Goal: Answer question/provide support: Share knowledge or assist other users

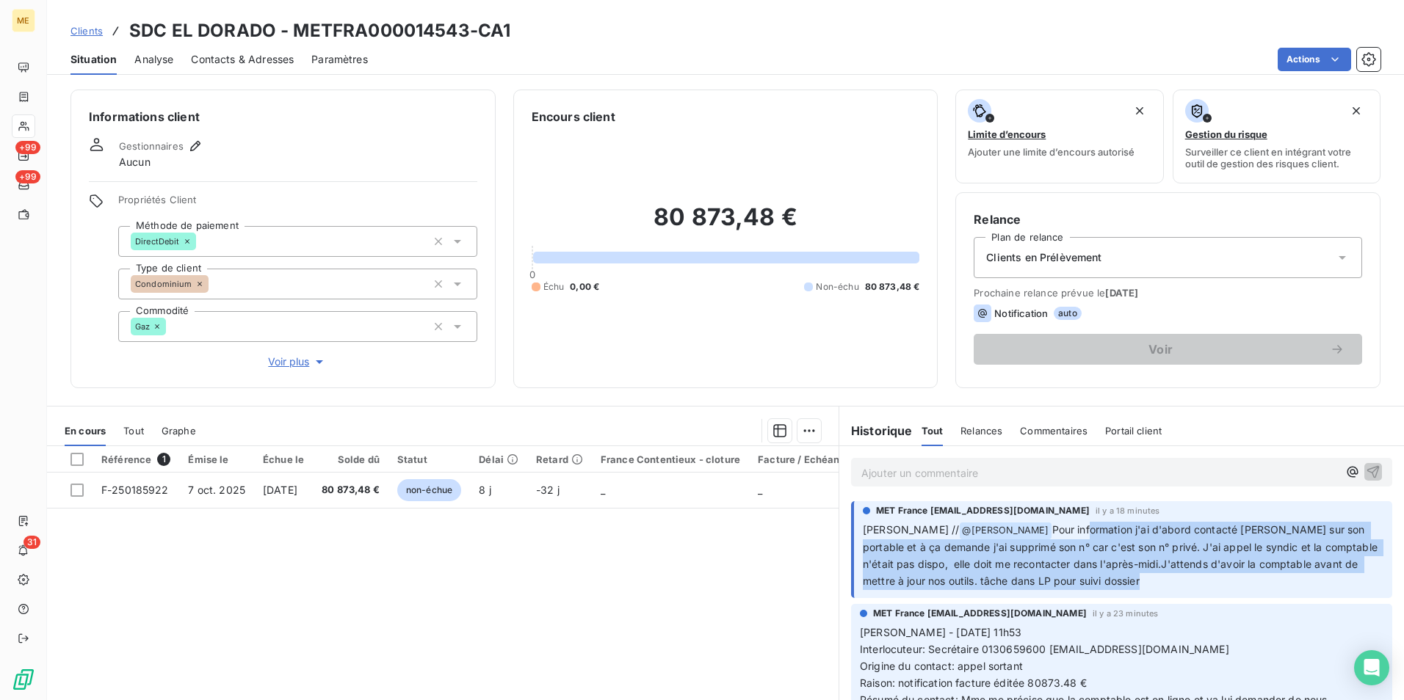
drag, startPoint x: 1033, startPoint y: 524, endPoint x: 1288, endPoint y: 579, distance: 261.3
click at [1288, 579] on p "[PERSON_NAME] // @ [PERSON_NAME] Pour information j'ai d'abord contacté [PERSON…" at bounding box center [1123, 556] width 520 height 68
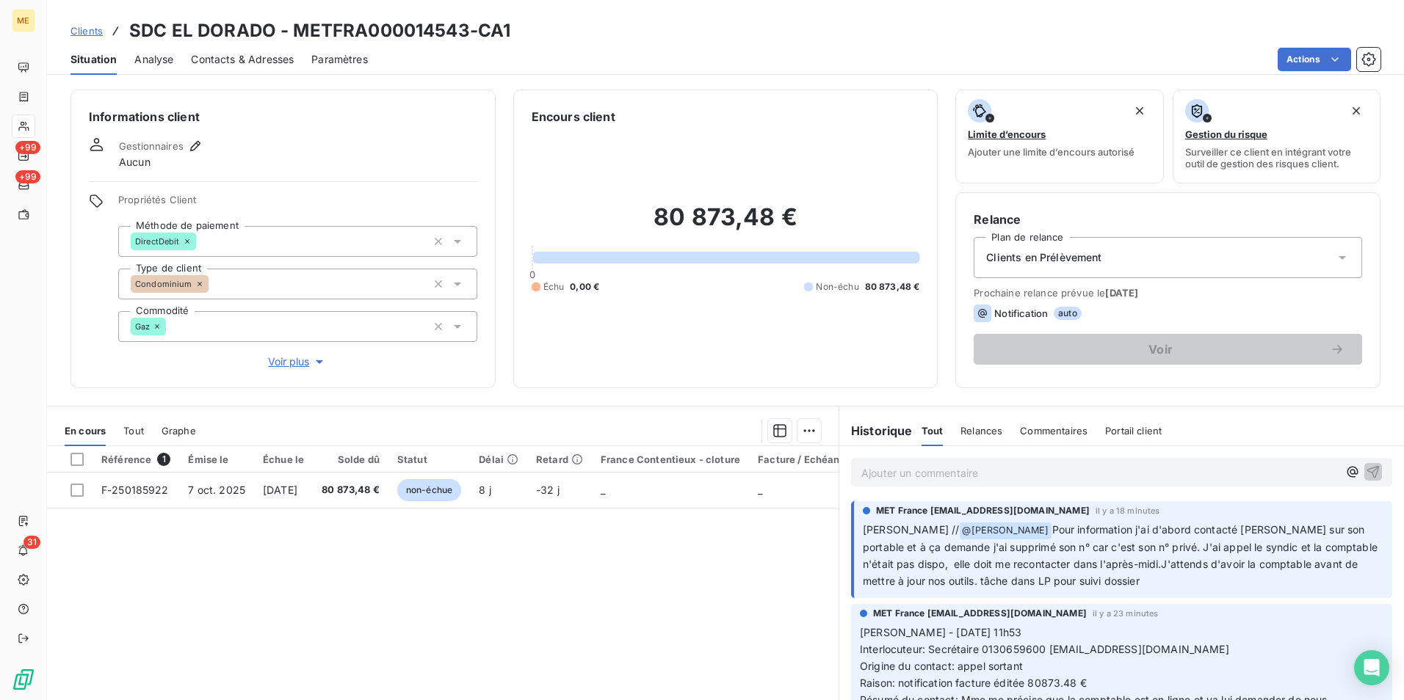
click at [995, 474] on p "Ajouter un commentaire ﻿" at bounding box center [1099, 473] width 476 height 18
click at [217, 57] on span "Contacts & Adresses" at bounding box center [242, 59] width 103 height 15
click at [926, 473] on p "Ajouter un commentaire ﻿" at bounding box center [1099, 473] width 476 height 18
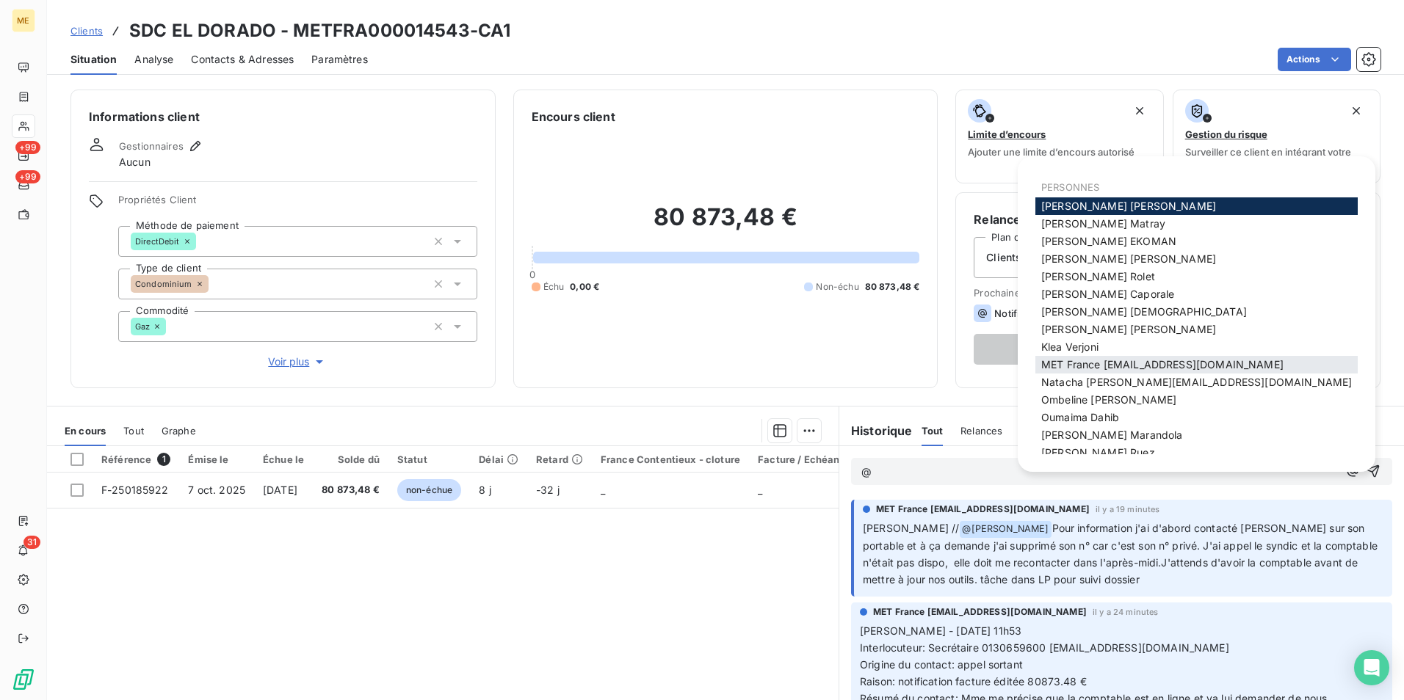
click at [1176, 370] on span "MET France met-france@recouvrement.met.com" at bounding box center [1162, 364] width 242 height 12
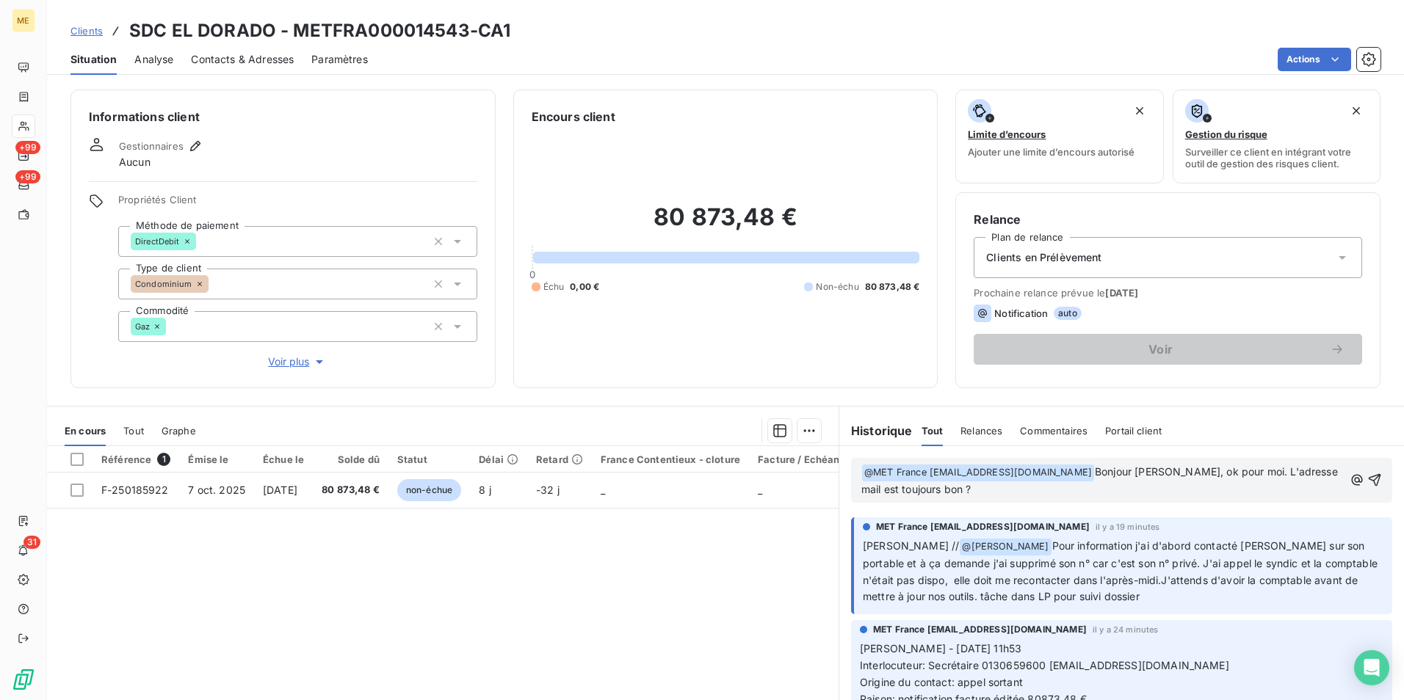
click at [930, 491] on span "Bonjour Sylvain, ok pour moi. L'adresse mail est toujours bon ?" at bounding box center [1100, 480] width 479 height 30
click at [874, 489] on span "Bonjour Sylvain, ok pour moi. L'adresse mail est correcte ?" at bounding box center [1100, 480] width 479 height 30
click at [1313, 466] on span "Bonjour Sylvain, ok pour moi. L'adresse mail est toujours correcte ?" at bounding box center [1100, 480] width 479 height 30
click at [899, 487] on span "Bonjour Sylvain, ok pour moi. L'adresse mail + postale est toujours correcte ?" at bounding box center [1100, 480] width 479 height 30
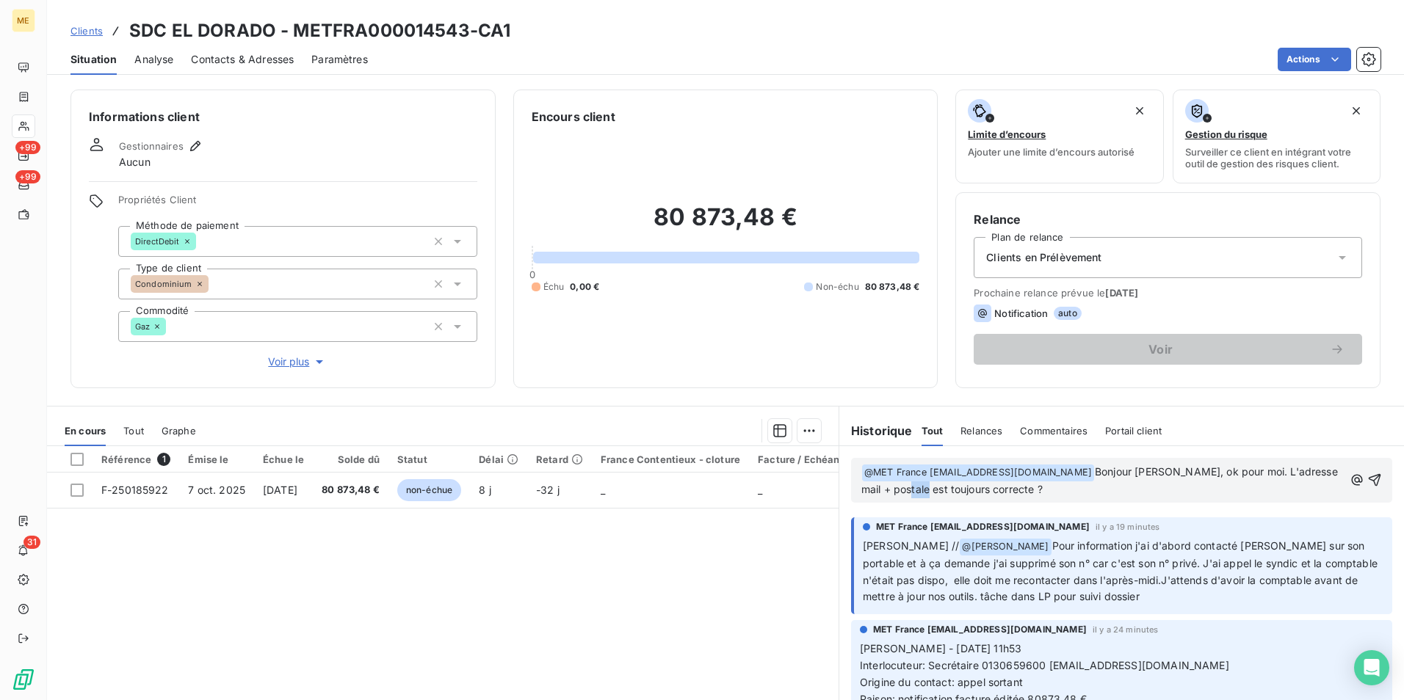
click at [899, 487] on span "Bonjour Sylvain, ok pour moi. L'adresse mail + postale est toujours correcte ?" at bounding box center [1100, 480] width 479 height 30
click at [1001, 490] on span "Bonjour Sylvain, ok pour moi. L'adresse mail + postale sont toujours correcte ?" at bounding box center [1100, 480] width 479 height 30
click at [1367, 484] on icon "button" at bounding box center [1374, 480] width 15 height 15
